Goal: Task Accomplishment & Management: Manage account settings

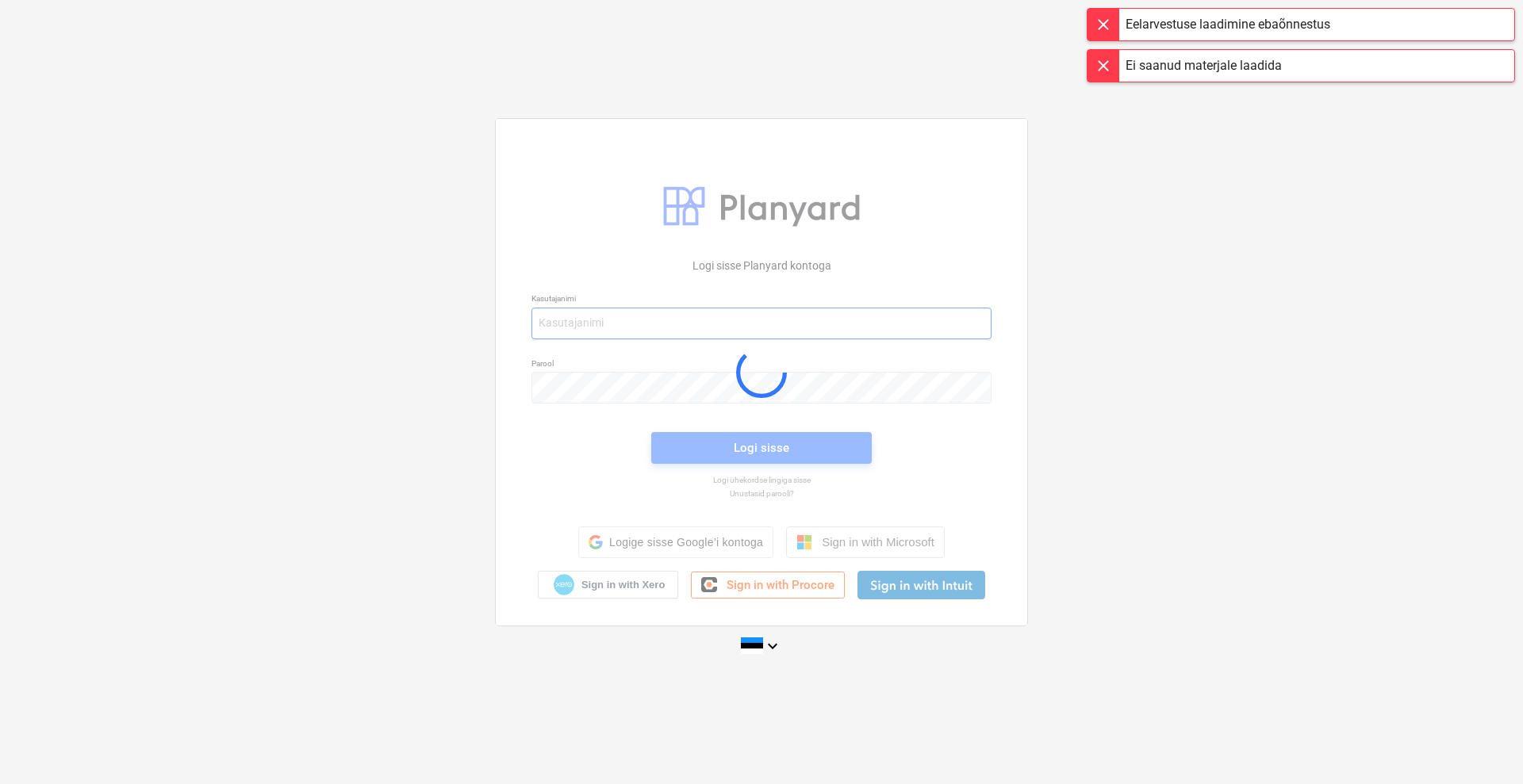
type input "[EMAIL_ADDRESS][DOMAIN_NAME]"
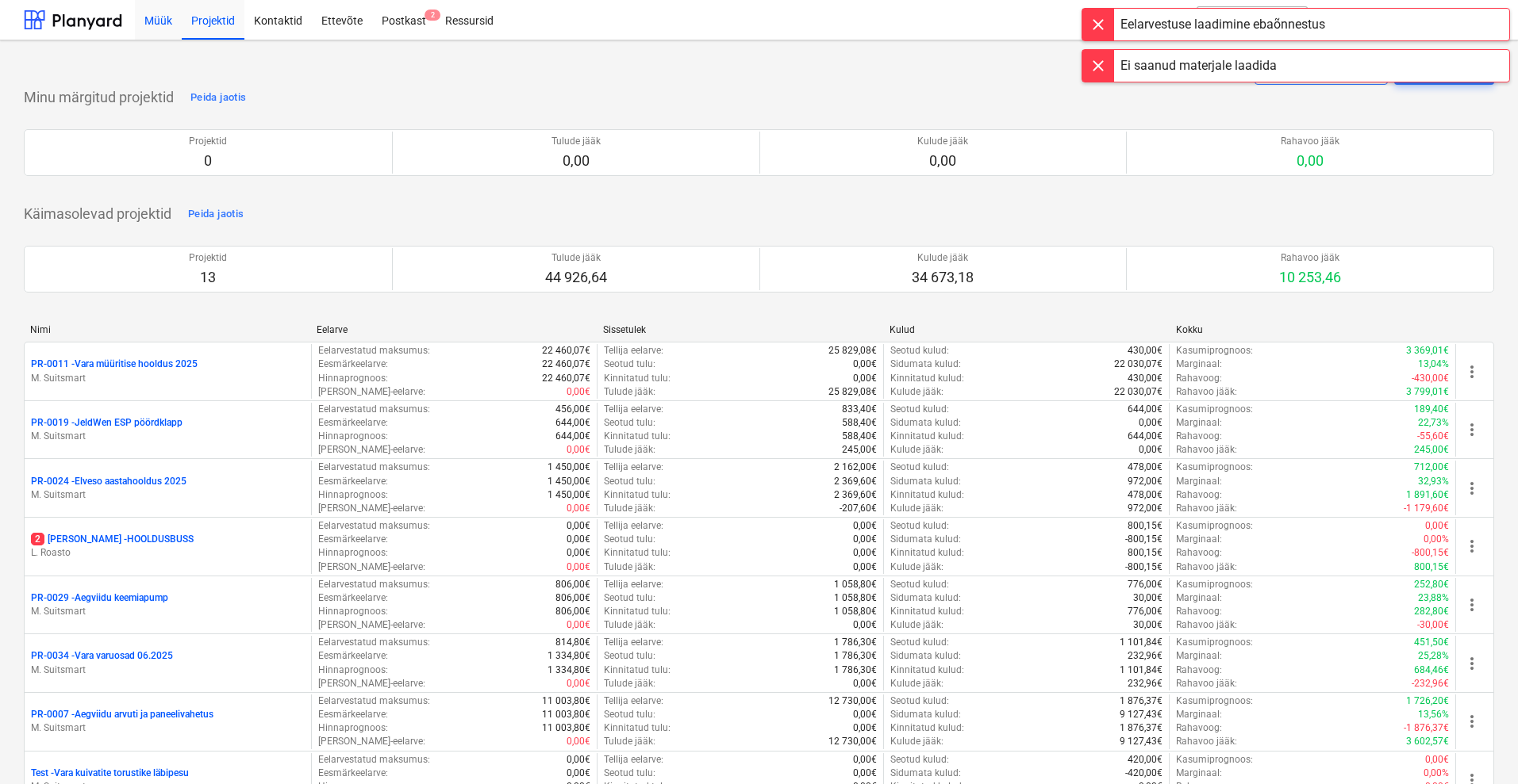
click at [150, 17] on div "Müük" at bounding box center [158, 19] width 47 height 41
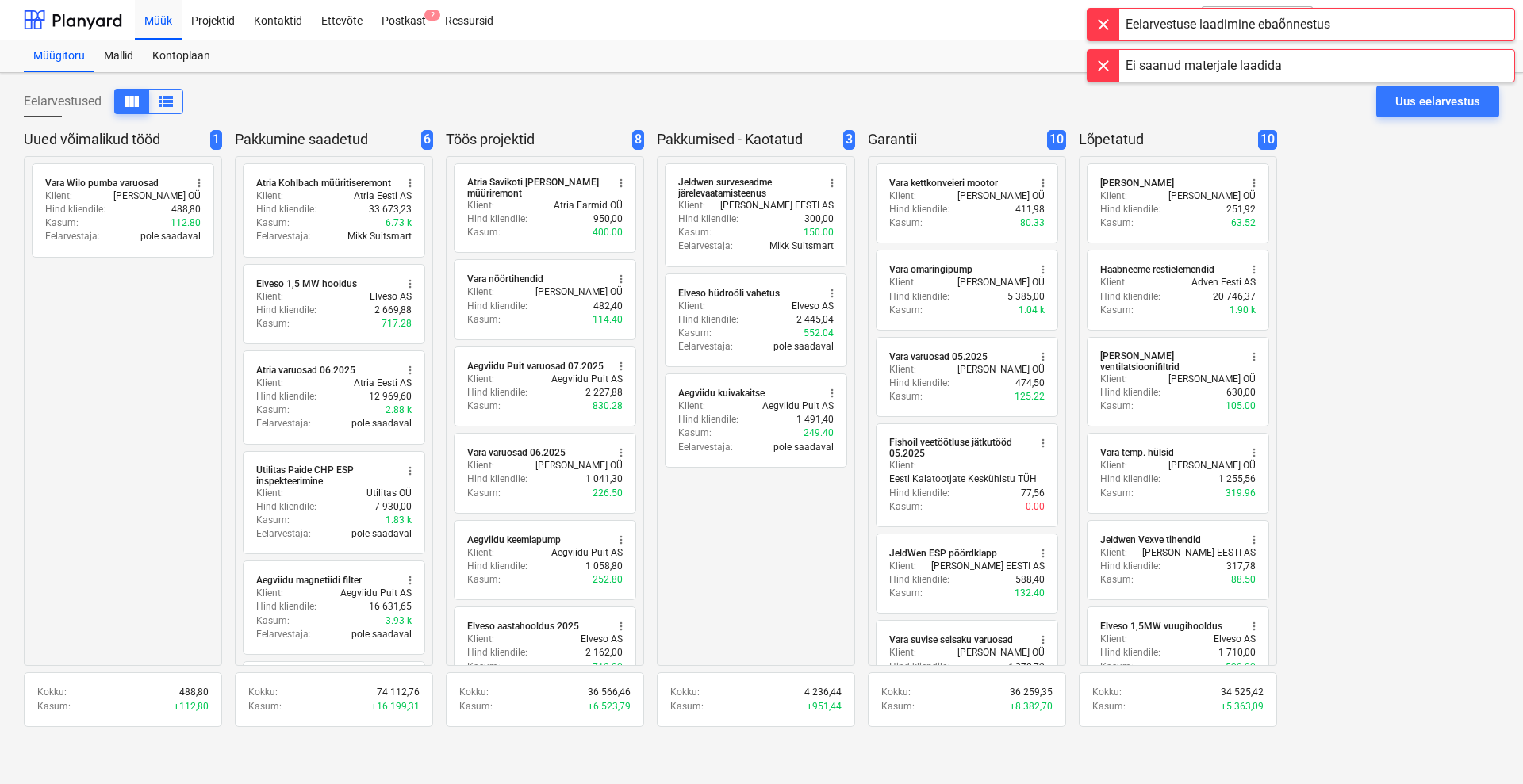
click at [1109, 68] on div at bounding box center [1104, 66] width 32 height 32
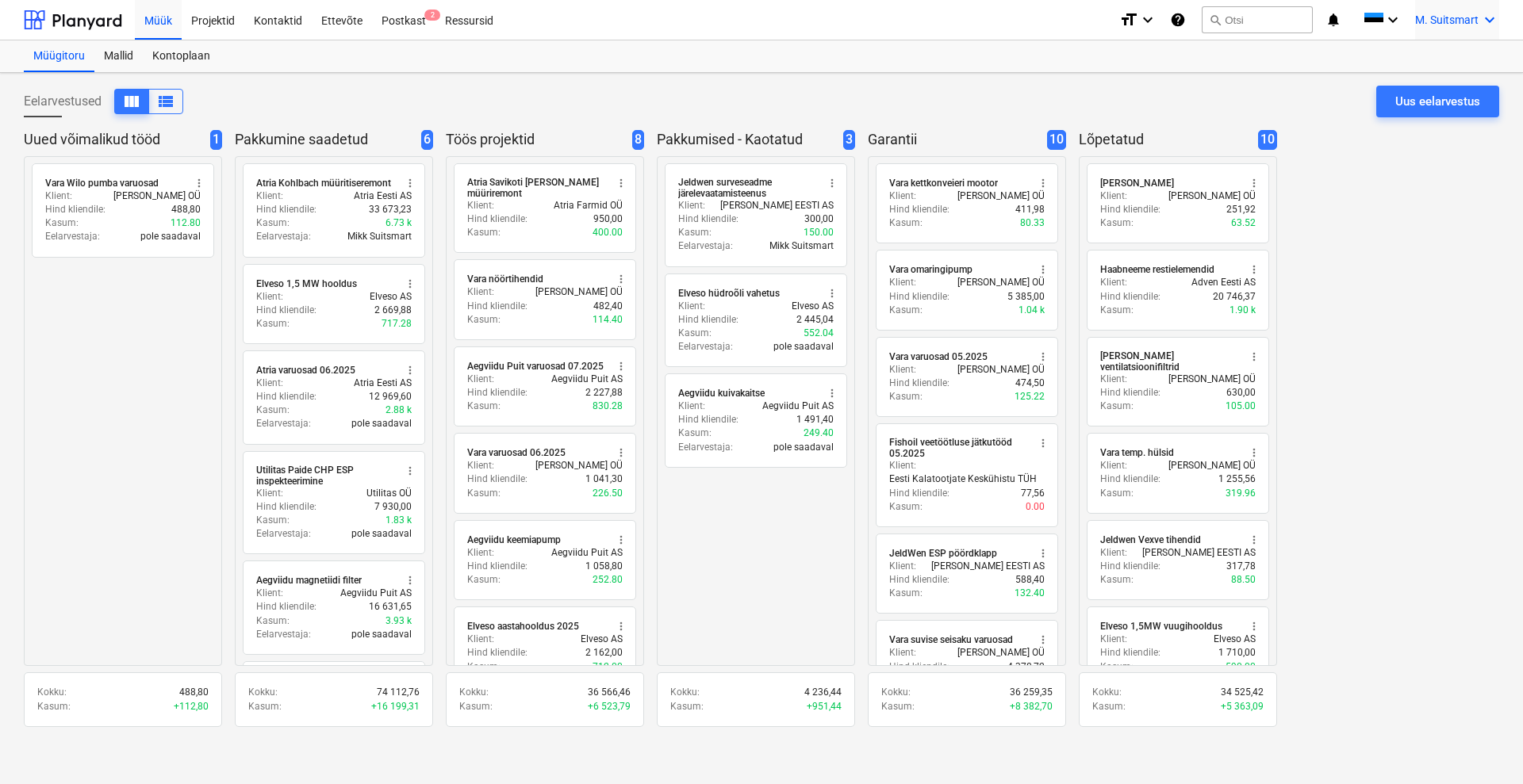
click at [1468, 14] on span "M. Suitsmart" at bounding box center [1446, 19] width 63 height 12
click at [1433, 65] on div "MS Novel Engineering OÜ" at bounding box center [1421, 67] width 135 height 23
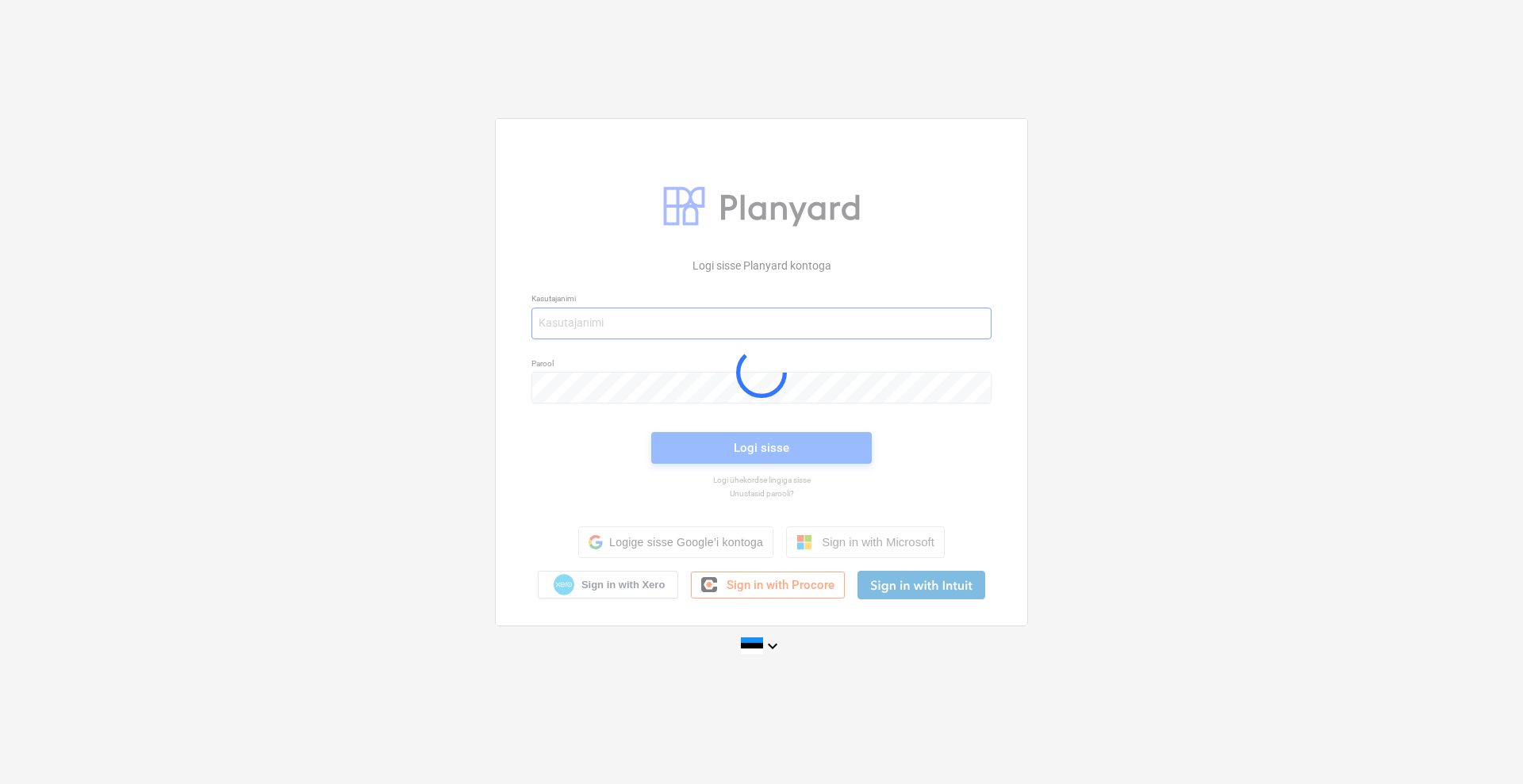
type input "[EMAIL_ADDRESS][DOMAIN_NAME]"
